Goal: Task Accomplishment & Management: Use online tool/utility

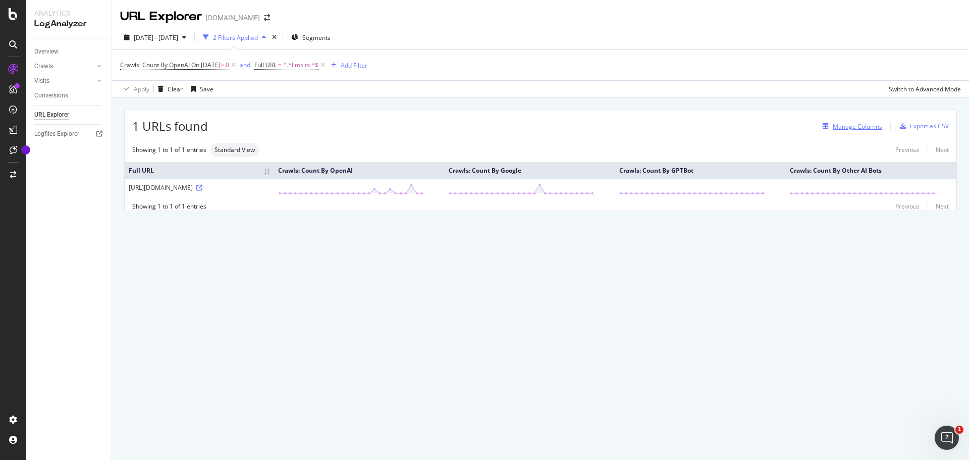
click at [863, 127] on div "Manage Columns" at bounding box center [857, 126] width 49 height 9
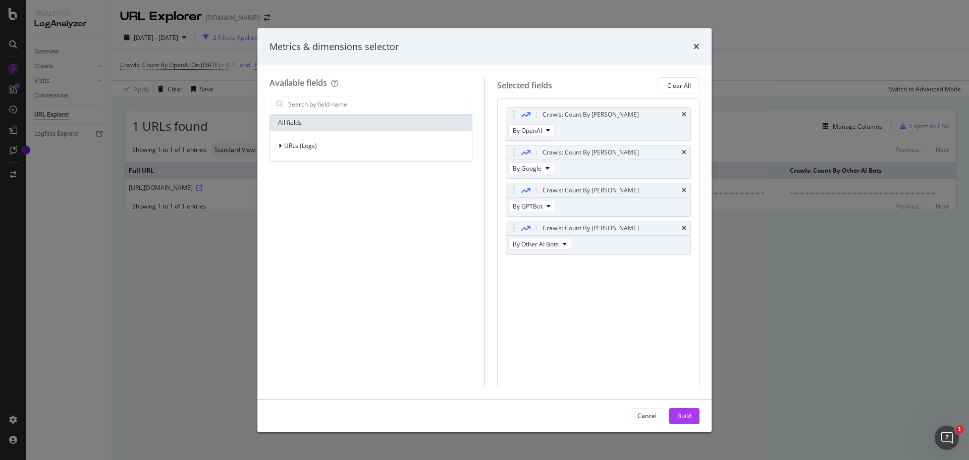
click at [700, 43] on div "Metrics & dimensions selector" at bounding box center [484, 46] width 454 height 37
click at [705, 42] on div "Metrics & dimensions selector" at bounding box center [484, 46] width 454 height 37
click at [693, 47] on icon "times" at bounding box center [696, 46] width 6 height 8
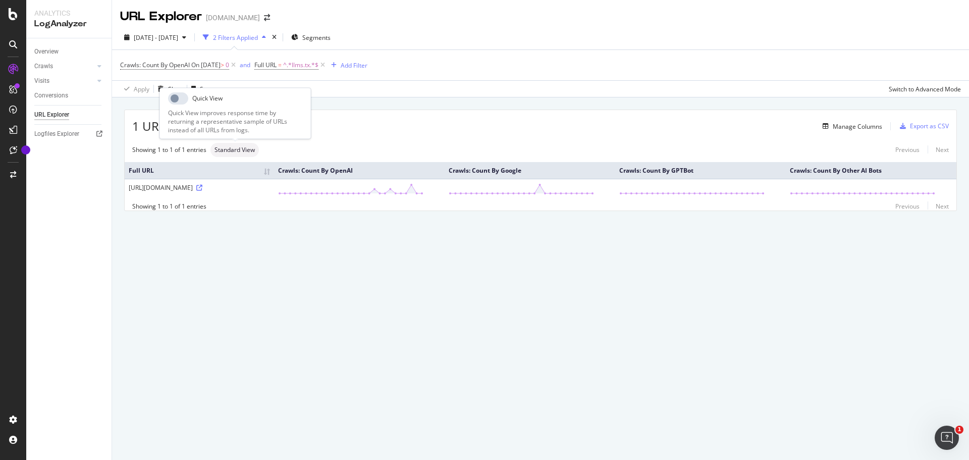
click at [228, 151] on span "Standard View" at bounding box center [234, 150] width 40 height 6
click at [372, 133] on div "1 URLs found Manage Columns Export as CSV" at bounding box center [541, 122] width 832 height 25
click at [862, 123] on div "Manage Columns" at bounding box center [857, 126] width 49 height 9
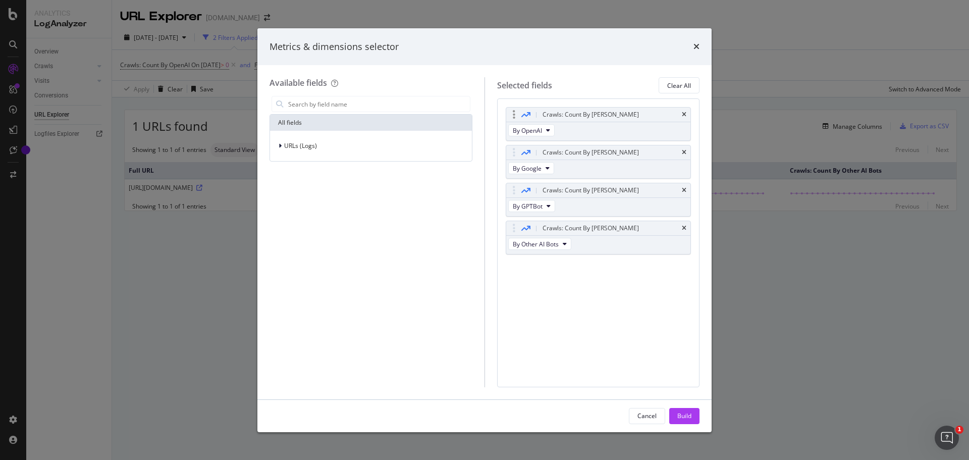
click at [515, 120] on div "Crawls: Count By [PERSON_NAME]" at bounding box center [598, 114] width 185 height 14
click at [515, 116] on div "modal" at bounding box center [514, 114] width 12 height 10
click at [529, 118] on icon "modal" at bounding box center [525, 115] width 9 height 8
click at [612, 118] on div "Crawls: Count By [PERSON_NAME]" at bounding box center [610, 114] width 140 height 10
click at [525, 113] on icon "modal" at bounding box center [525, 115] width 9 height 8
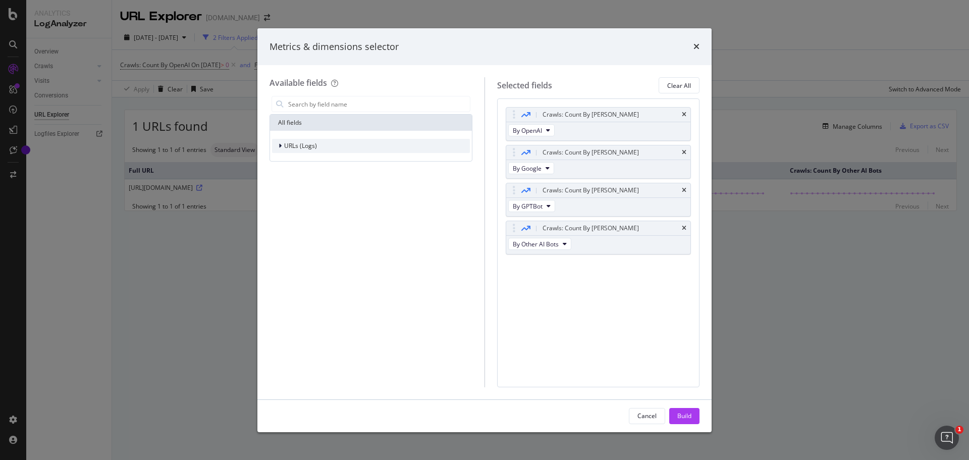
click at [281, 150] on div "modal" at bounding box center [281, 146] width 6 height 10
click at [622, 128] on div "Crawls: Count By Day By OpenAI" at bounding box center [599, 124] width 186 height 34
click at [562, 119] on div "Crawls: Count By [PERSON_NAME]" at bounding box center [590, 114] width 96 height 10
click at [513, 113] on icon "modal" at bounding box center [514, 114] width 3 height 10
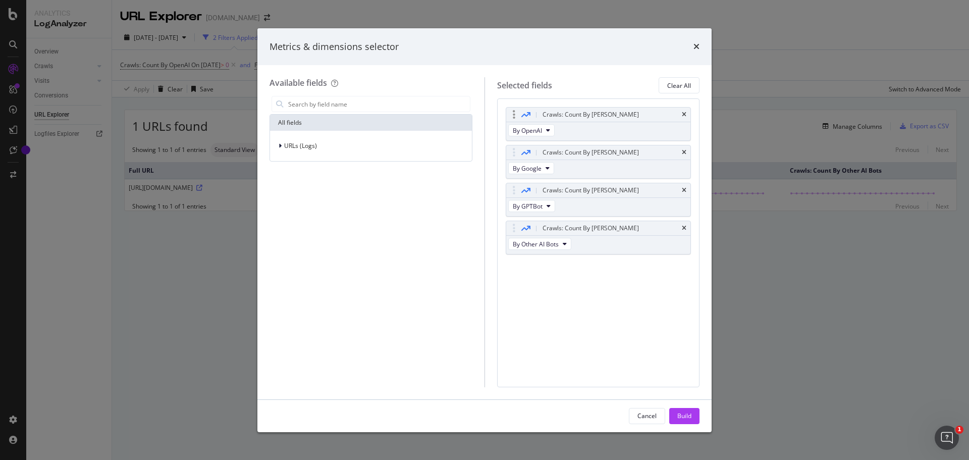
click at [511, 113] on div "modal" at bounding box center [514, 114] width 12 height 10
click at [531, 130] on span "By OpenAI" at bounding box center [527, 130] width 29 height 9
click at [464, 218] on div "All fields URLs (Logs)" at bounding box center [370, 240] width 203 height 293
click at [696, 45] on icon "times" at bounding box center [696, 46] width 6 height 8
